Goal: Find specific page/section: Find specific page/section

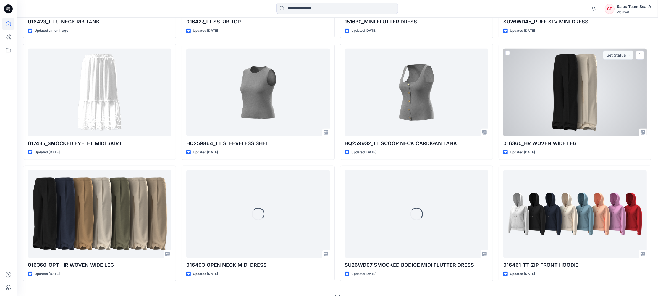
scroll to position [668, 0]
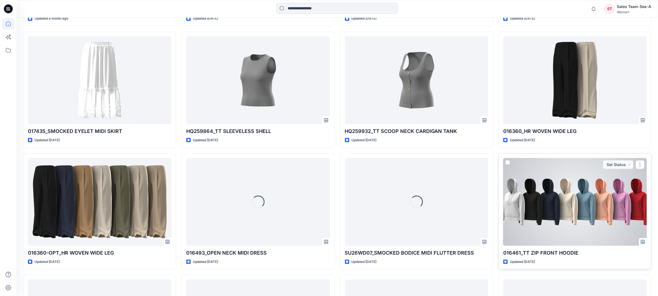
click at [540, 170] on div at bounding box center [574, 202] width 143 height 88
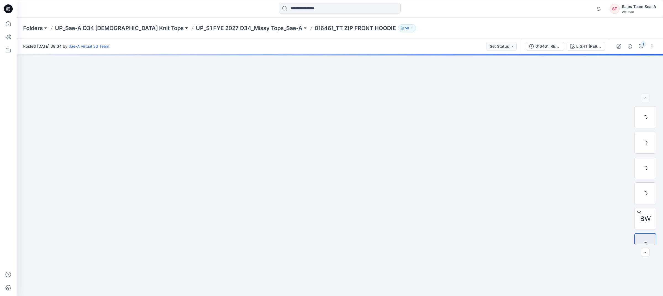
click at [184, 28] on button at bounding box center [187, 28] width 6 height 8
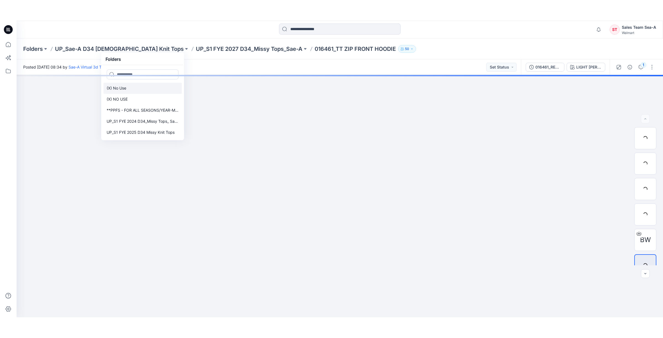
scroll to position [35, 0]
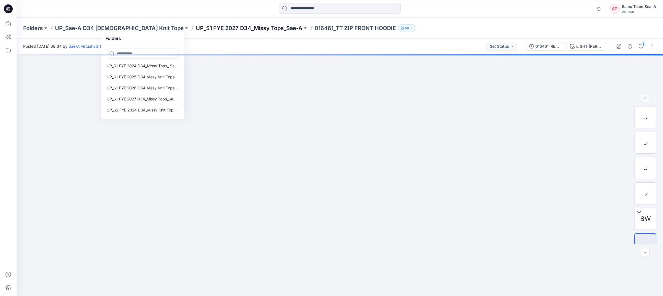
click at [209, 28] on p "UP_S1 FYE 2027 D34_Missy Tops_Sae-A" at bounding box center [249, 28] width 107 height 8
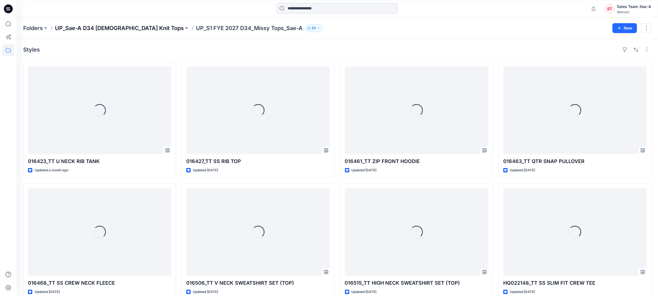
click at [75, 30] on p "UP_Sae-A D34 [DEMOGRAPHIC_DATA] Knit Tops" at bounding box center [119, 28] width 129 height 8
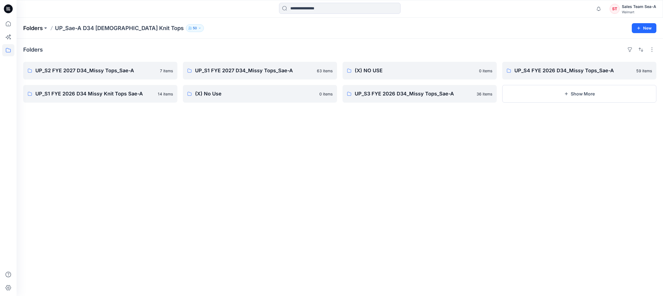
click at [40, 28] on p "Folders" at bounding box center [33, 28] width 20 height 8
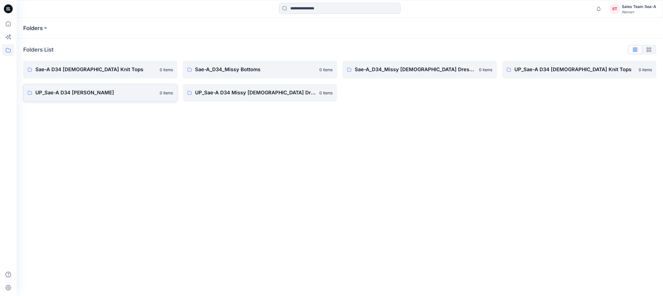
click at [58, 88] on link "UP_Sae-A D34 [PERSON_NAME] 0 items" at bounding box center [100, 93] width 154 height 18
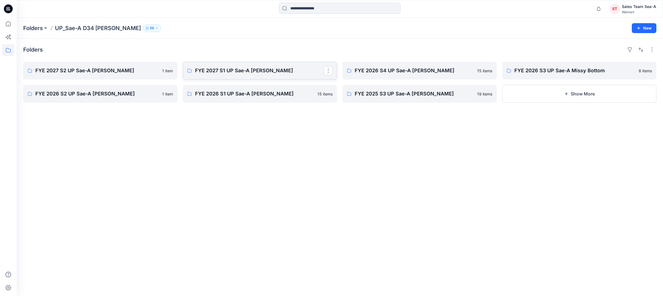
click at [265, 76] on link "FYE 2027 S1 UP Sae-A [PERSON_NAME]" at bounding box center [260, 71] width 154 height 18
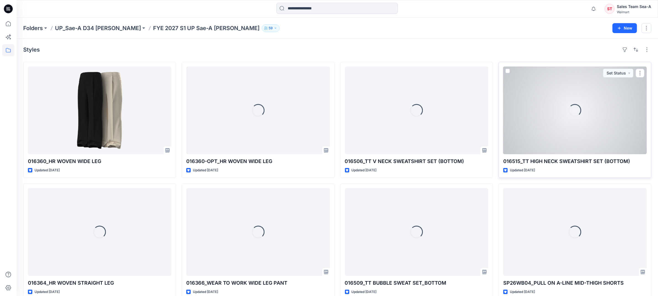
click at [553, 96] on div "Loading..." at bounding box center [574, 111] width 143 height 88
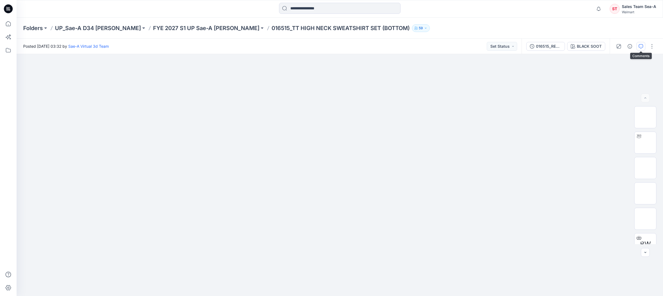
click at [637, 44] on button "button" at bounding box center [640, 46] width 9 height 9
